Goal: Information Seeking & Learning: Compare options

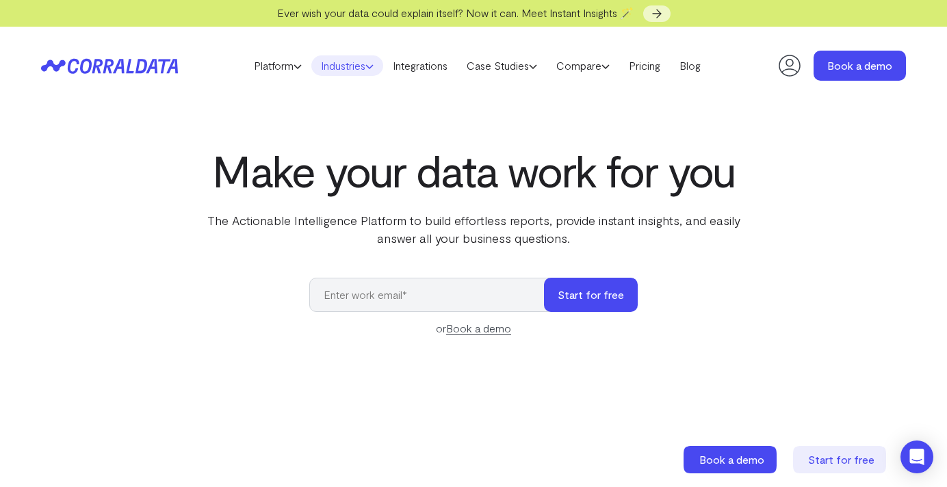
click at [363, 68] on link "Industries" at bounding box center [347, 65] width 72 height 21
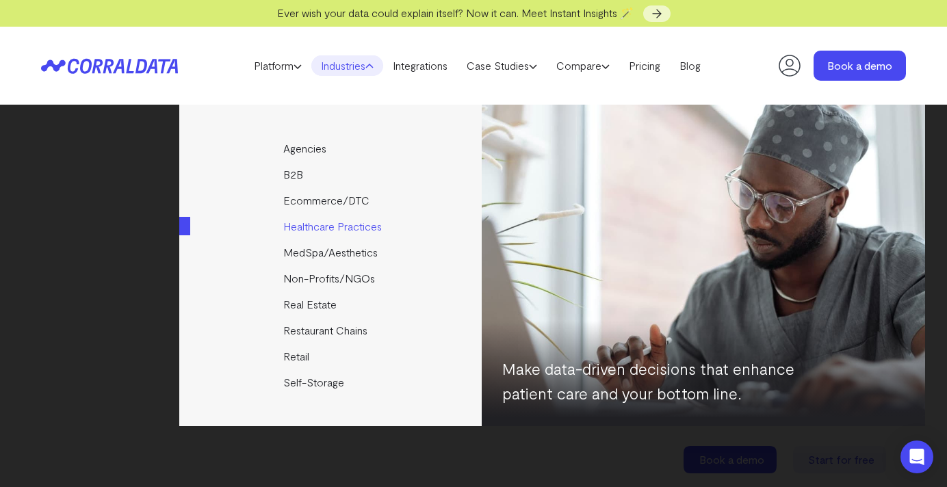
click at [364, 233] on link "Healthcare Practices" at bounding box center [331, 226] width 304 height 26
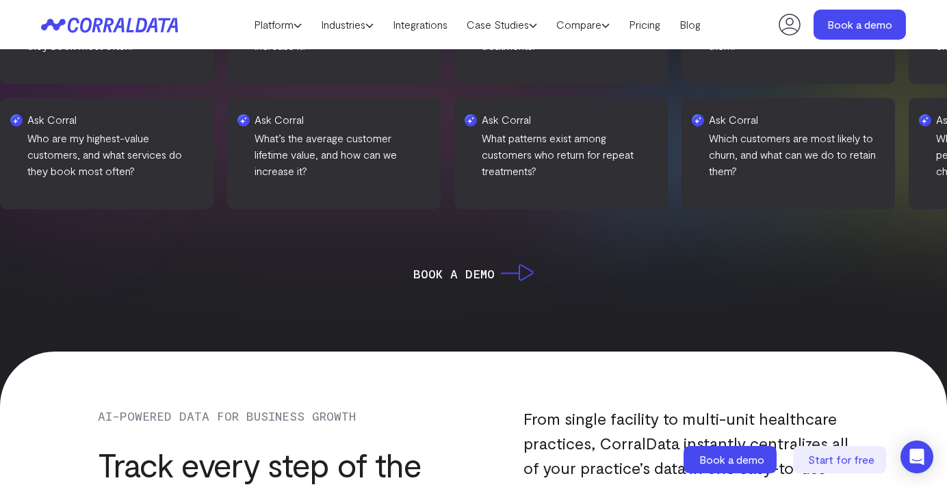
scroll to position [773, 0]
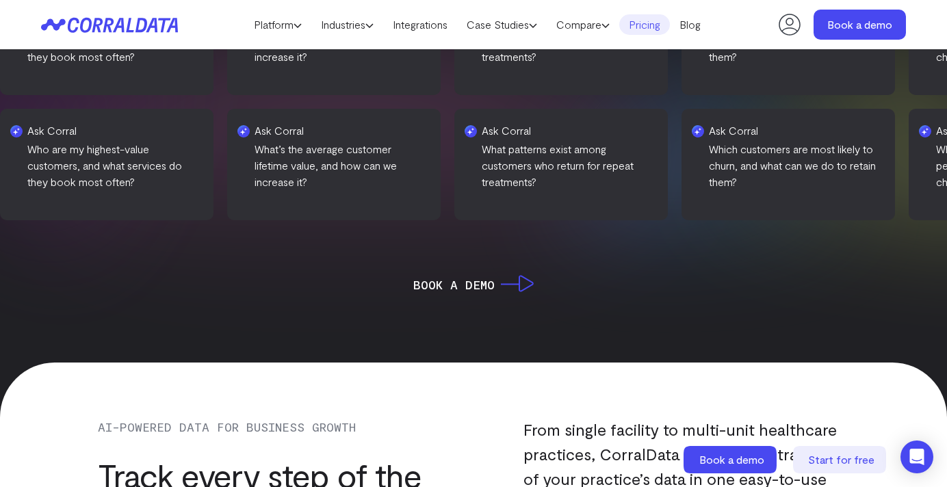
click at [666, 29] on link "Pricing" at bounding box center [644, 24] width 51 height 21
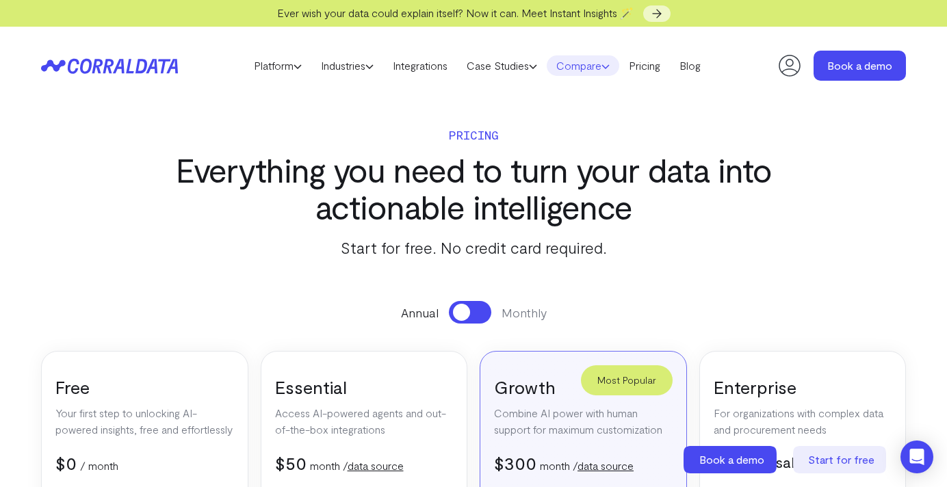
click at [588, 63] on link "Compare" at bounding box center [583, 65] width 73 height 21
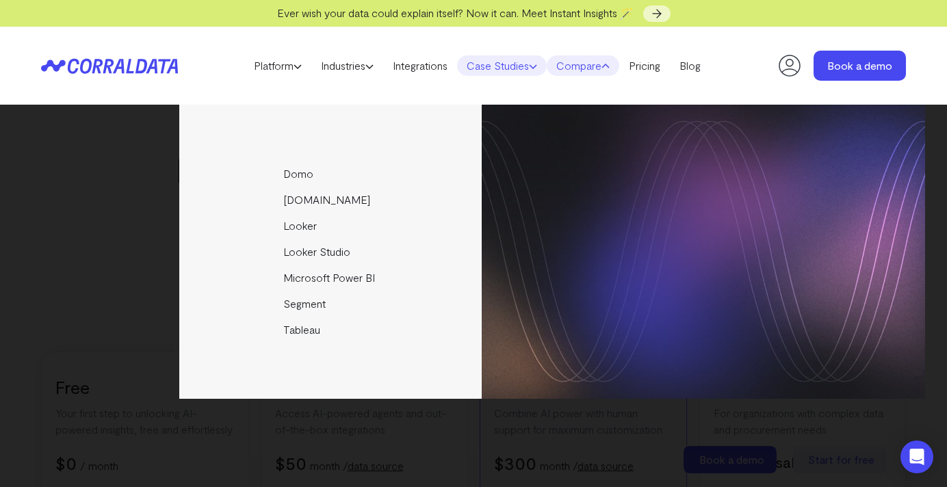
click at [536, 70] on icon at bounding box center [533, 66] width 8 height 8
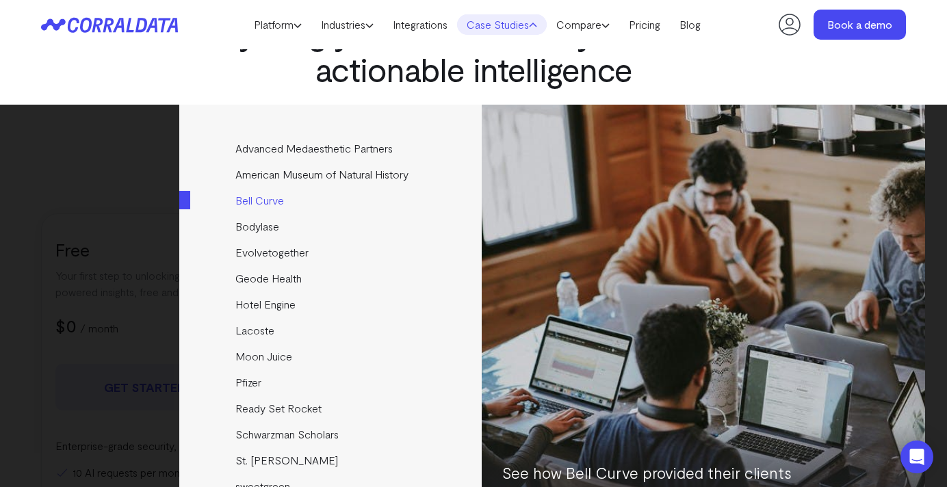
scroll to position [112, 0]
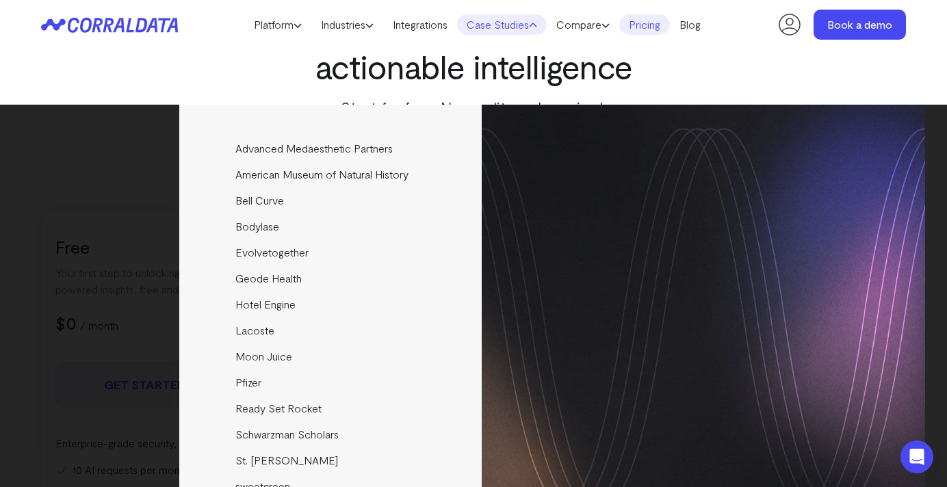
click at [643, 29] on link "Pricing" at bounding box center [644, 24] width 51 height 21
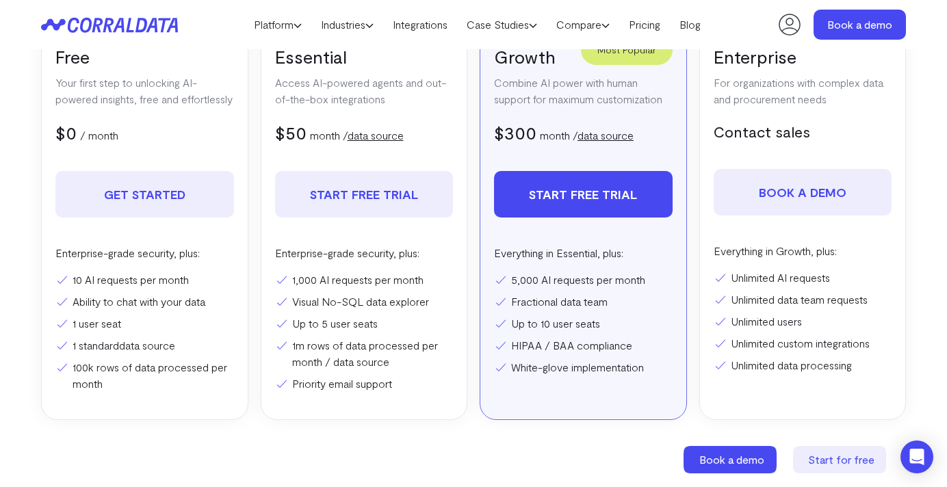
scroll to position [304, 0]
